Goal: Information Seeking & Learning: Find specific page/section

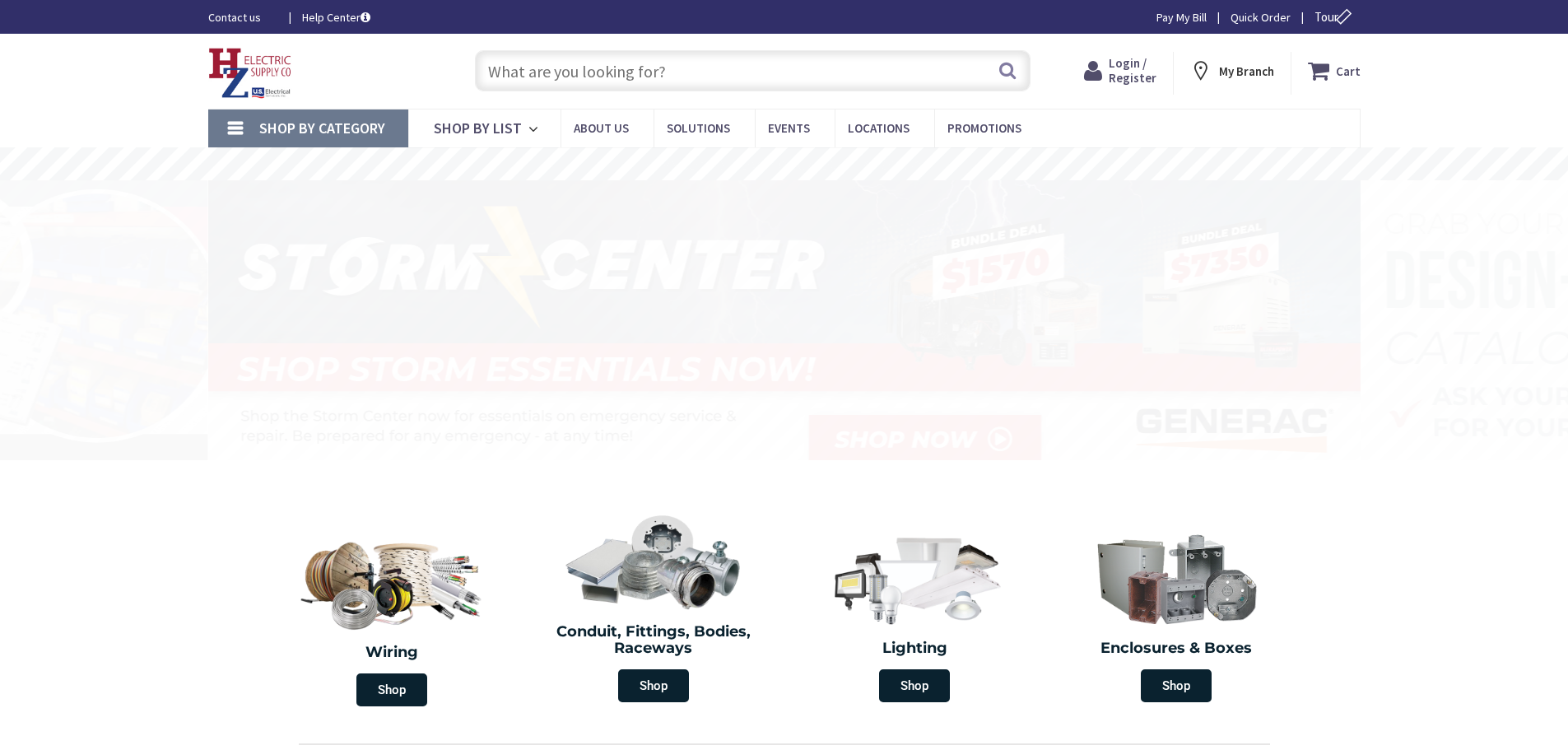
click at [1120, 63] on span "Login / Register" at bounding box center [1132, 70] width 48 height 30
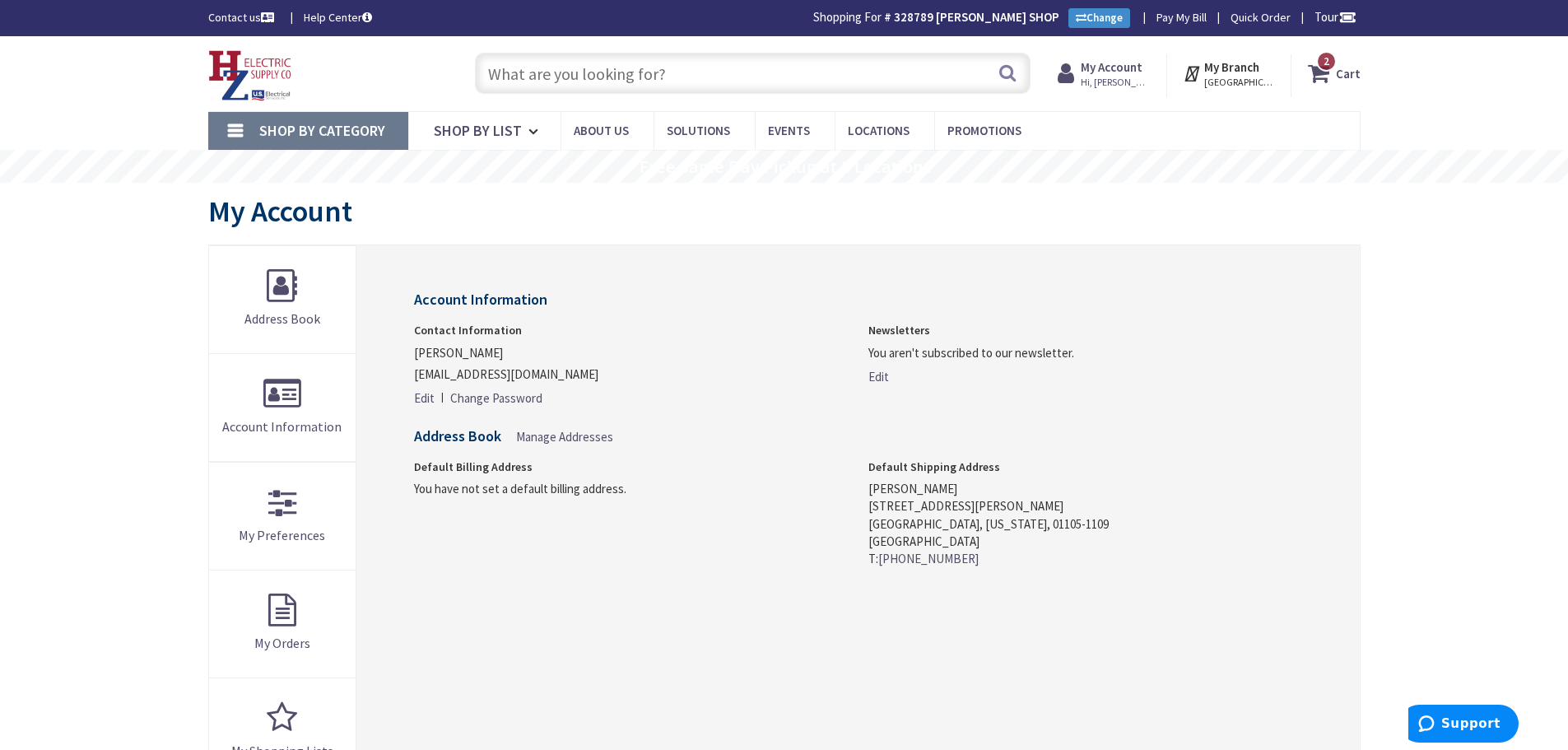
click at [714, 76] on input "text" at bounding box center [753, 73] width 556 height 41
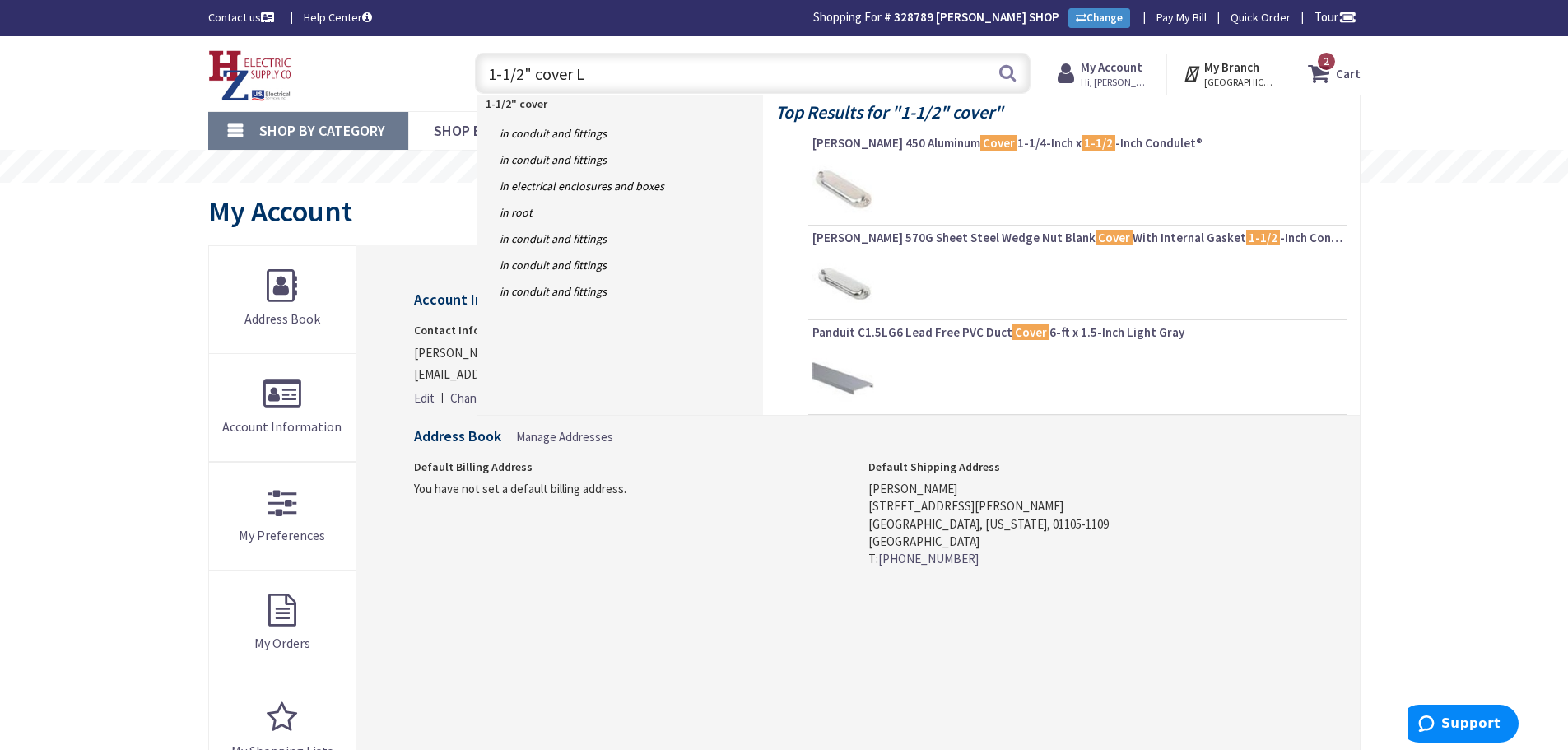
type input "1-1/2" cover LB"
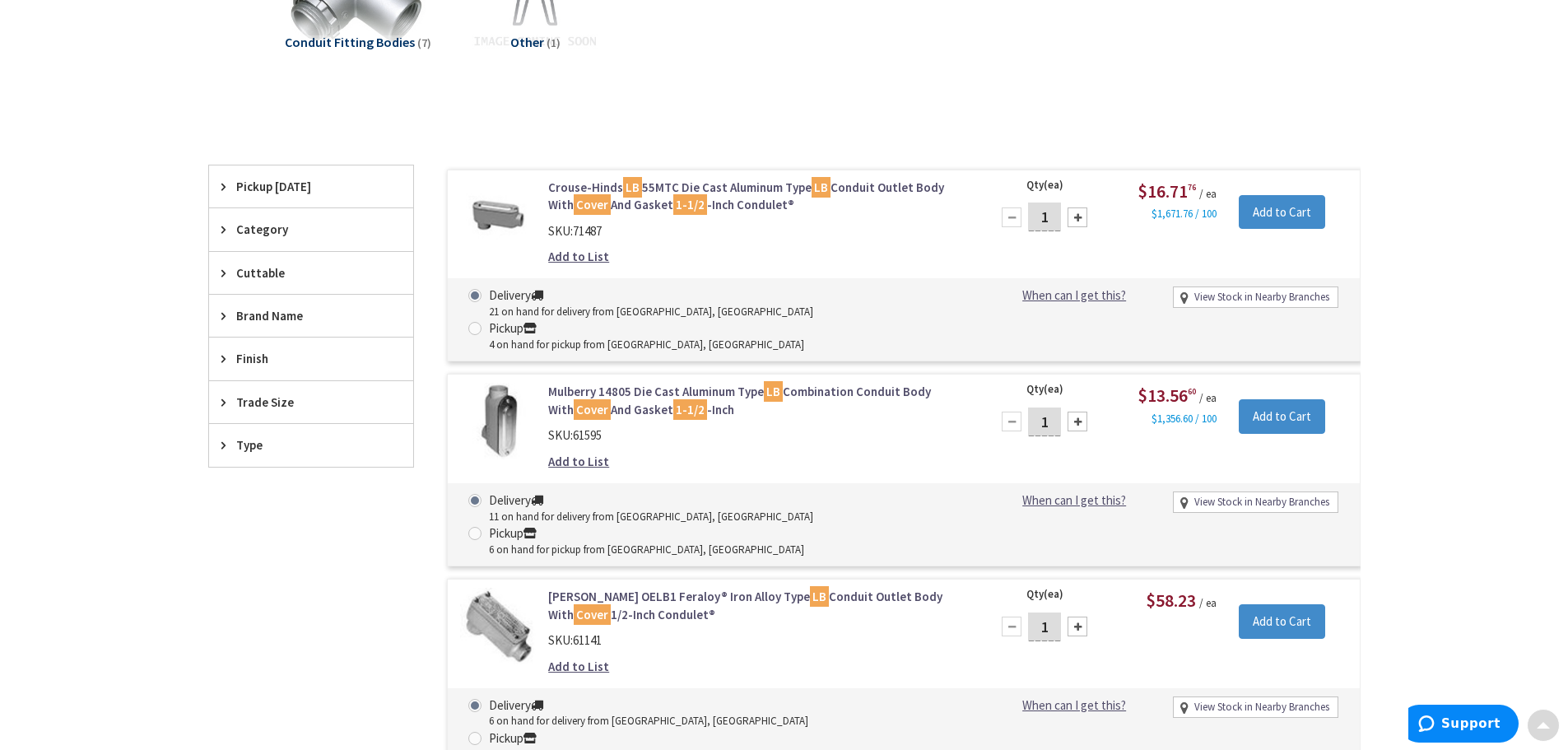
scroll to position [329, 0]
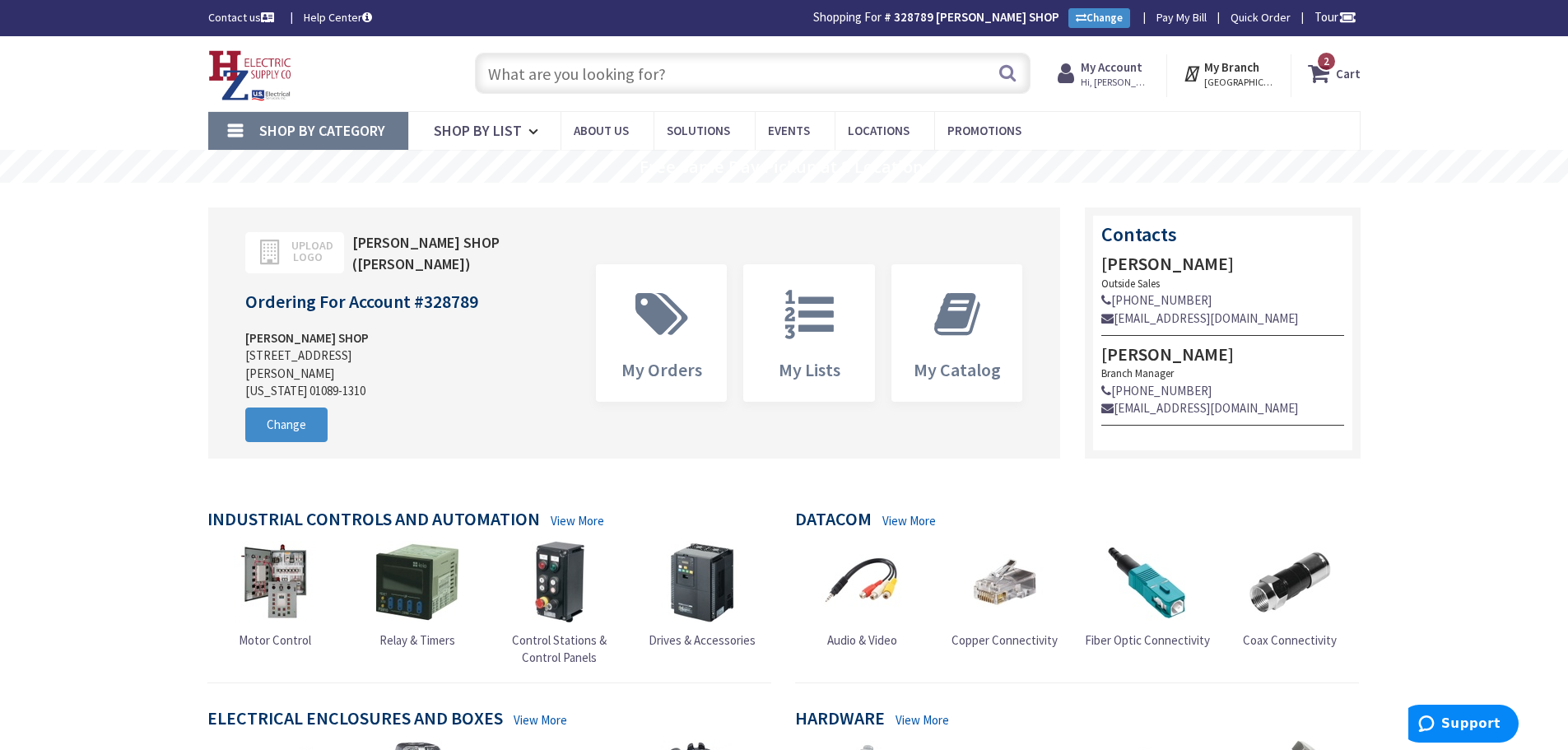
click at [536, 78] on input "text" at bounding box center [753, 73] width 556 height 41
paste input "4" grc LB with cover and gasket"
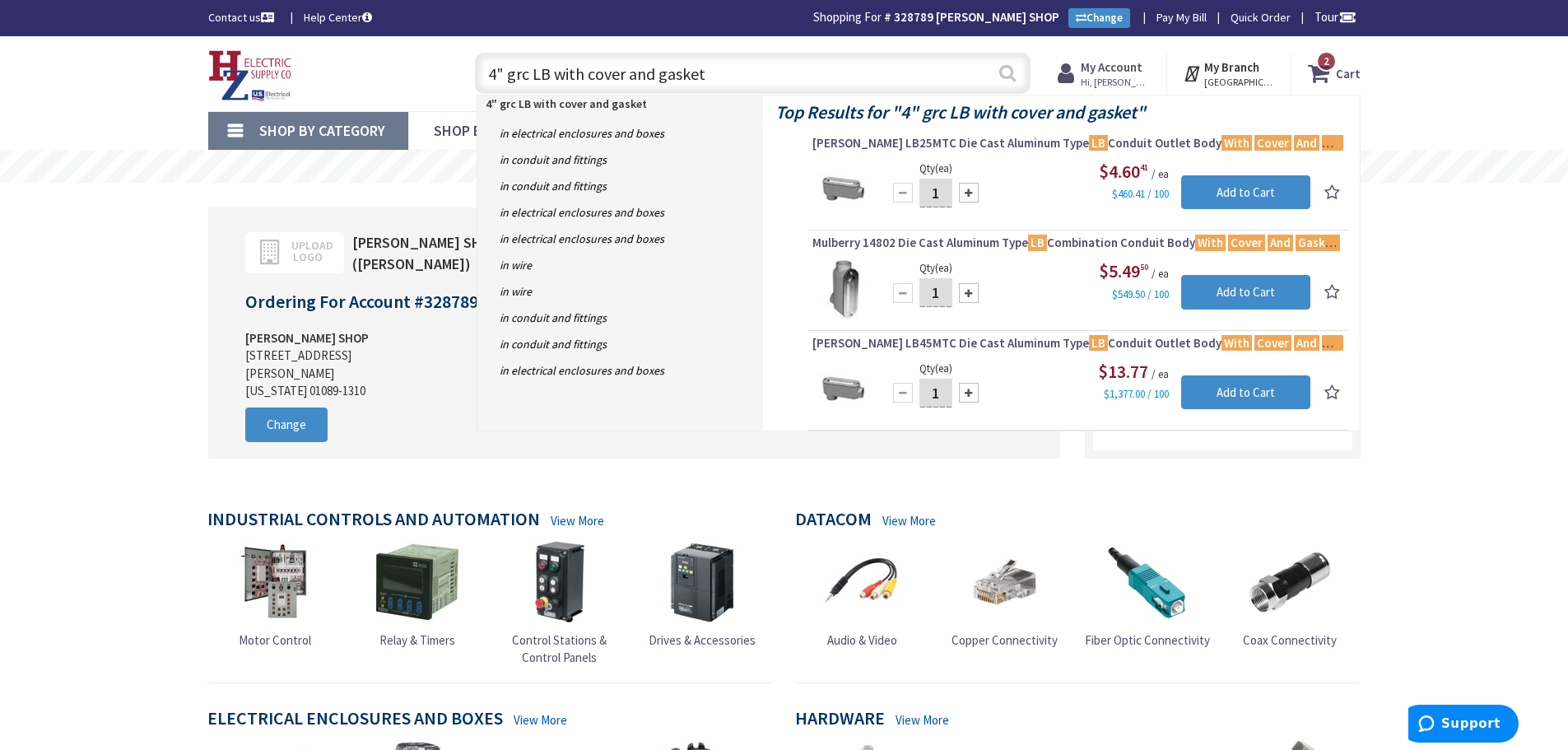
type input "4" grc LB with cover and gasket"
click at [1010, 80] on button "Search" at bounding box center [1007, 73] width 22 height 37
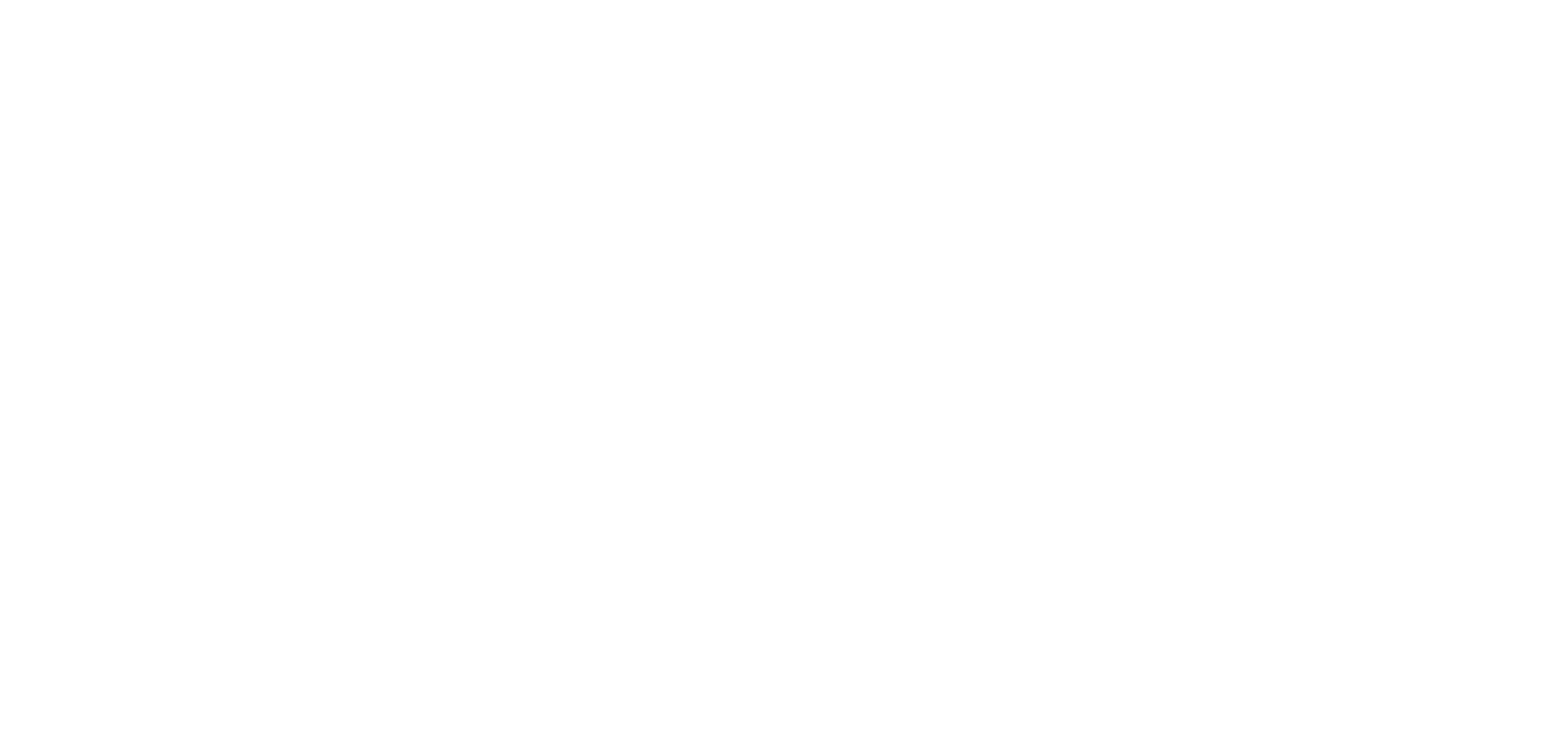
scroll to position [497, 0]
